Goal: Task Accomplishment & Management: Manage account settings

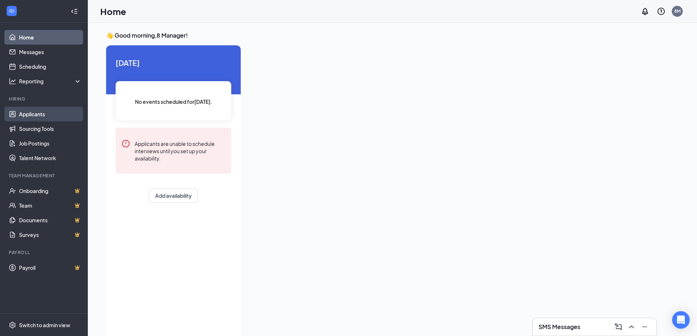
click at [29, 116] on link "Applicants" at bounding box center [50, 114] width 63 height 15
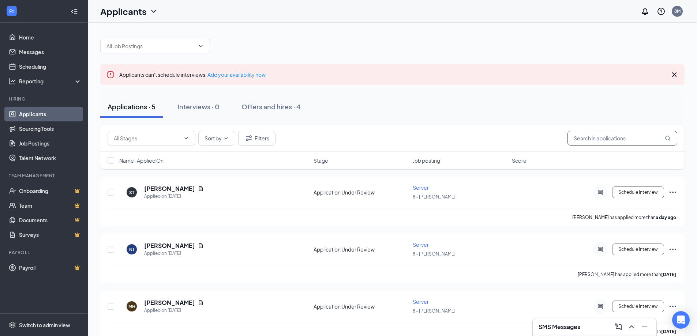
click at [606, 140] on input "text" at bounding box center [622, 138] width 110 height 15
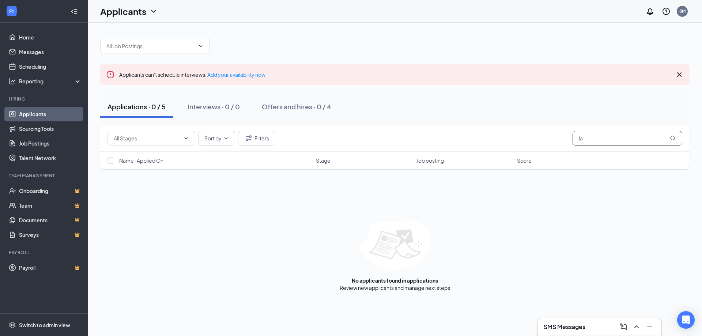
type input "l"
type input "Y"
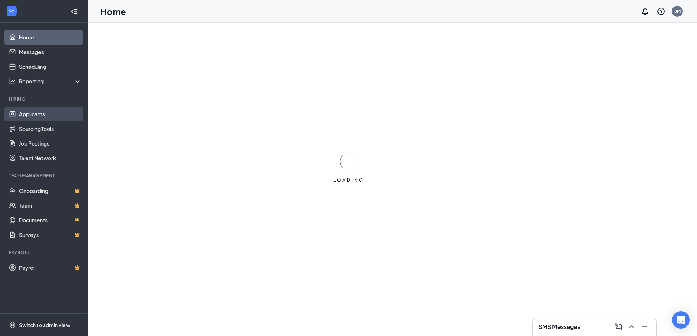
click at [30, 114] on link "Applicants" at bounding box center [50, 114] width 63 height 15
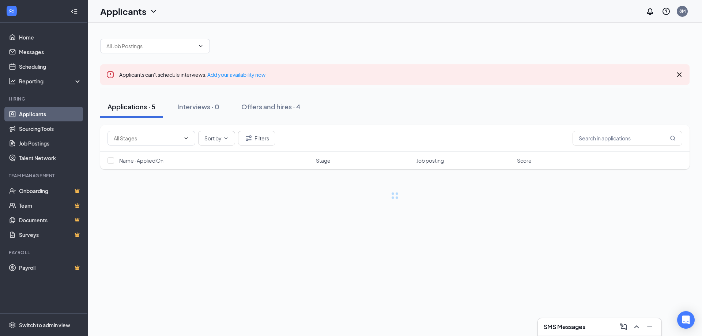
click at [679, 72] on icon "Cross" at bounding box center [679, 74] width 9 height 9
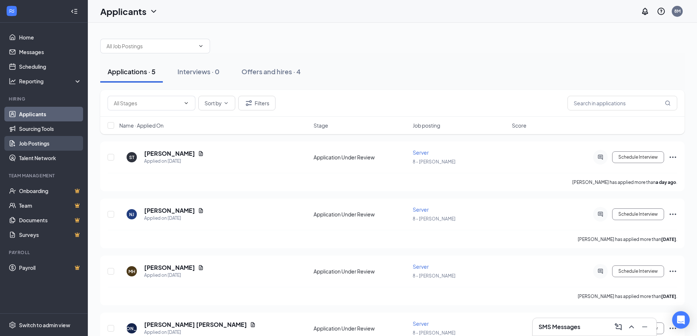
click at [33, 144] on link "Job Postings" at bounding box center [50, 143] width 63 height 15
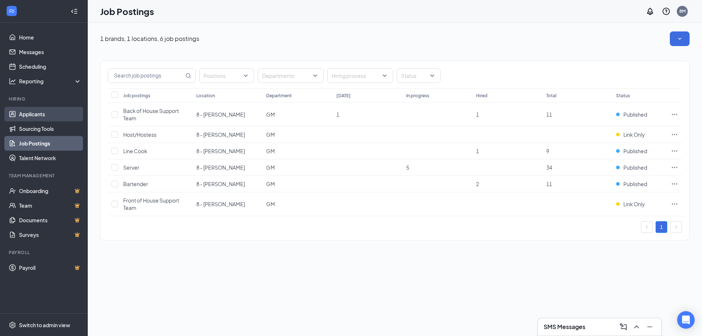
click at [31, 114] on link "Applicants" at bounding box center [50, 114] width 63 height 15
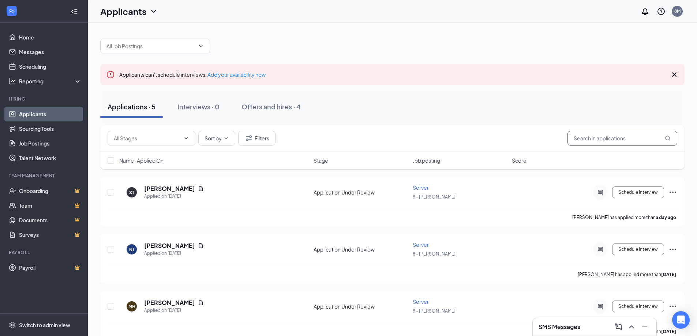
click at [616, 139] on input "text" at bounding box center [622, 138] width 110 height 15
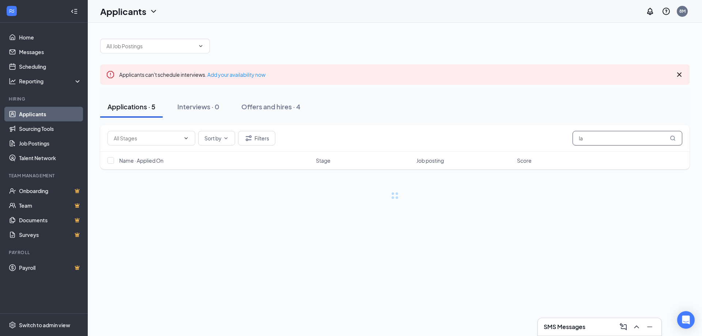
type input "l"
type input "y"
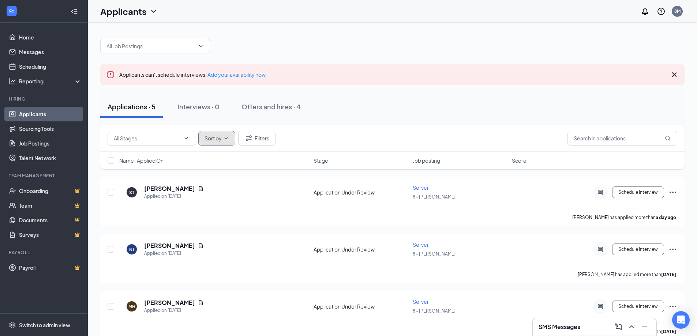
click at [226, 141] on button "Sort by" at bounding box center [216, 138] width 37 height 15
click at [260, 138] on button "Filters" at bounding box center [256, 138] width 37 height 15
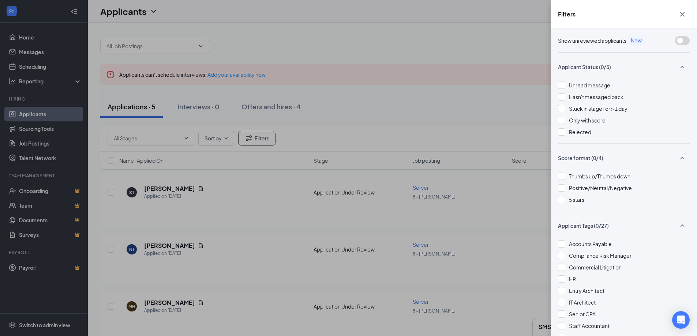
click at [681, 15] on icon "Cross" at bounding box center [682, 14] width 9 height 9
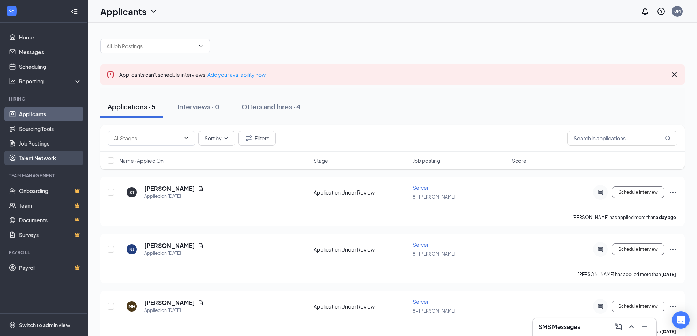
click at [27, 157] on link "Talent Network" at bounding box center [50, 158] width 63 height 15
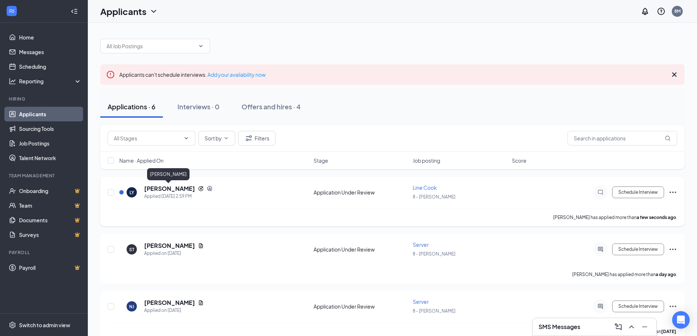
click at [163, 188] on h5 "[PERSON_NAME]" at bounding box center [169, 189] width 51 height 8
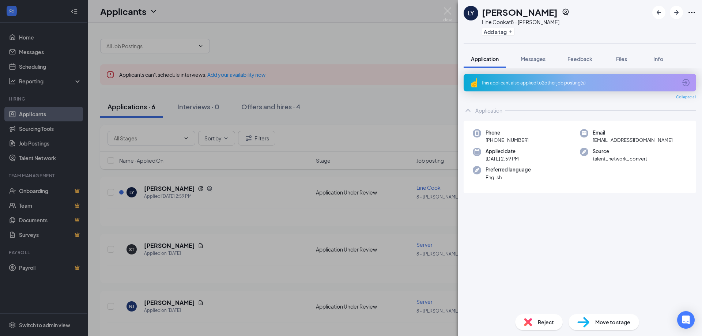
click at [686, 82] on icon "ArrowCircle" at bounding box center [685, 82] width 7 height 7
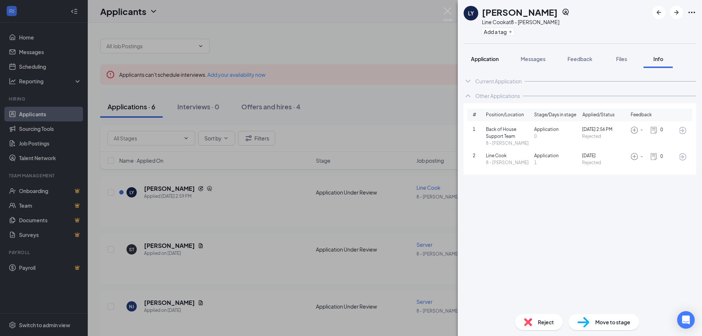
click at [485, 59] on span "Application" at bounding box center [485, 59] width 28 height 7
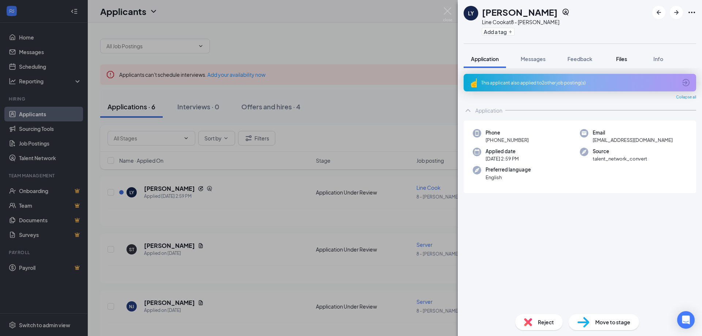
click at [627, 59] on span "Files" at bounding box center [621, 59] width 11 height 7
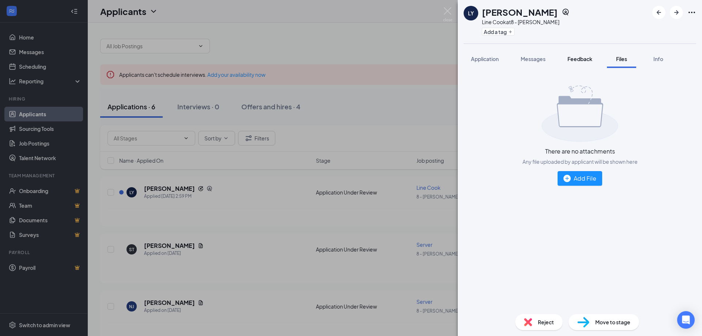
click at [578, 60] on span "Feedback" at bounding box center [580, 59] width 25 height 7
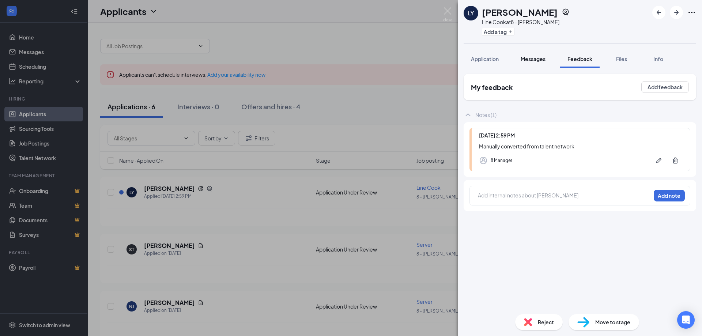
click at [531, 59] on span "Messages" at bounding box center [533, 59] width 25 height 7
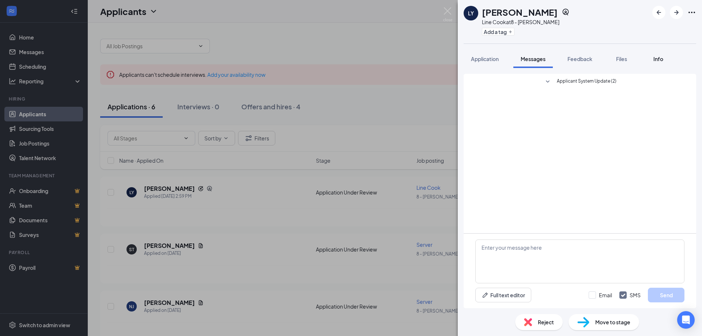
click at [661, 59] on span "Info" at bounding box center [659, 59] width 10 height 7
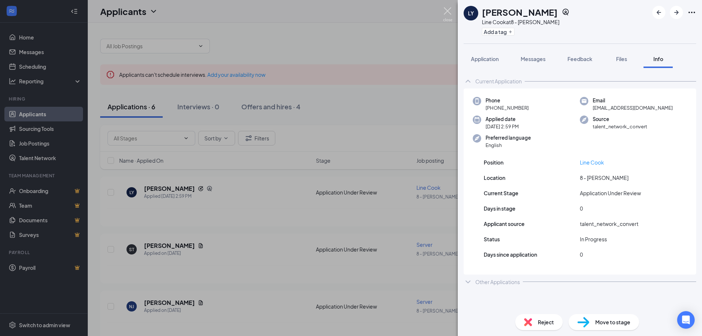
click at [447, 9] on img at bounding box center [447, 14] width 9 height 14
